Goal: Contribute content: Add original content to the website for others to see

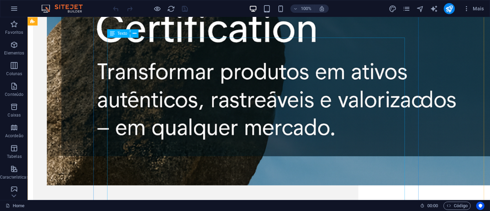
scroll to position [648, 0]
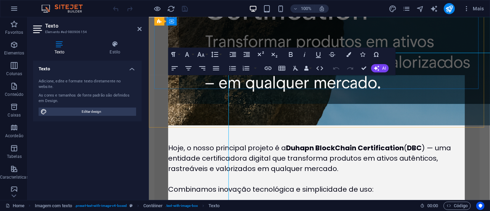
scroll to position [671, 0]
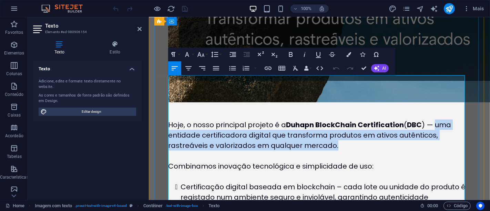
drag, startPoint x: 435, startPoint y: 80, endPoint x: 336, endPoint y: 103, distance: 101.6
click at [336, 120] on p "Hoje, o nosso principal projeto é a Duhapn BlockChain Certification ( DBC ) — u…" at bounding box center [317, 135] width 298 height 31
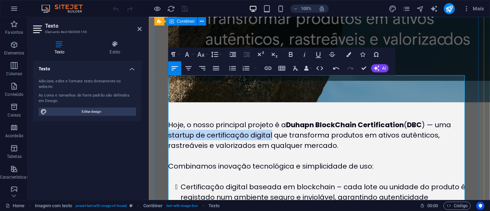
drag, startPoint x: 270, startPoint y: 89, endPoint x: 163, endPoint y: 91, distance: 106.9
click at [163, 91] on div "Hoje, o nosso principal projeto é a Duhapn BlockChain Certification ( DBC ) — u…" at bounding box center [316, 64] width 325 height 634
click at [291, 54] on icon "button" at bounding box center [291, 54] width 4 height 5
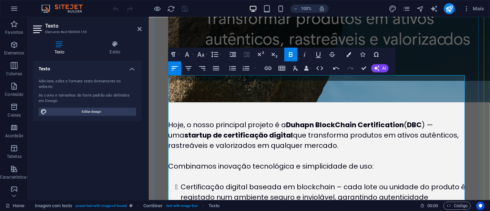
click at [379, 151] on p at bounding box center [317, 156] width 298 height 10
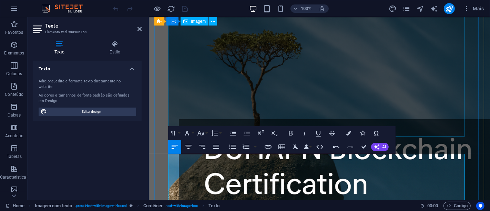
scroll to position [403, 0]
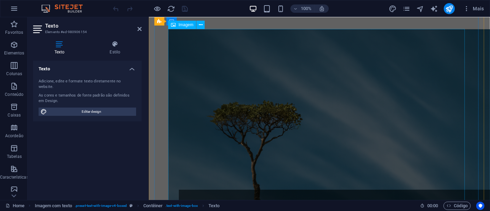
click at [325, 103] on figure at bounding box center [317, 199] width 298 height 341
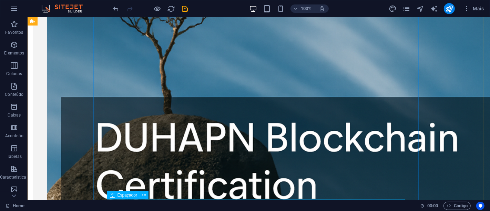
scroll to position [504, 0]
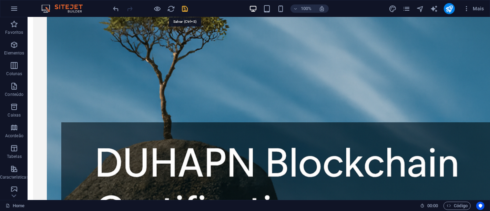
click at [183, 8] on icon "save" at bounding box center [185, 9] width 8 height 8
click at [449, 10] on icon "publish" at bounding box center [449, 9] width 8 height 8
